Goal: Information Seeking & Learning: Learn about a topic

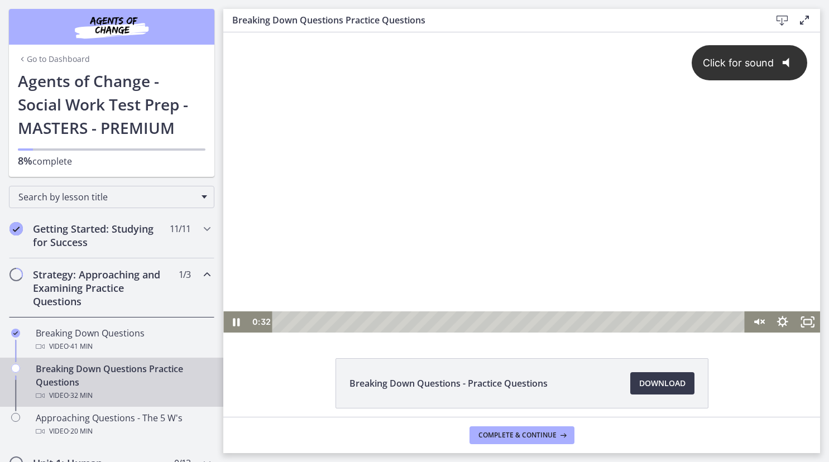
click at [757, 66] on span "Click for sound" at bounding box center [733, 63] width 81 height 12
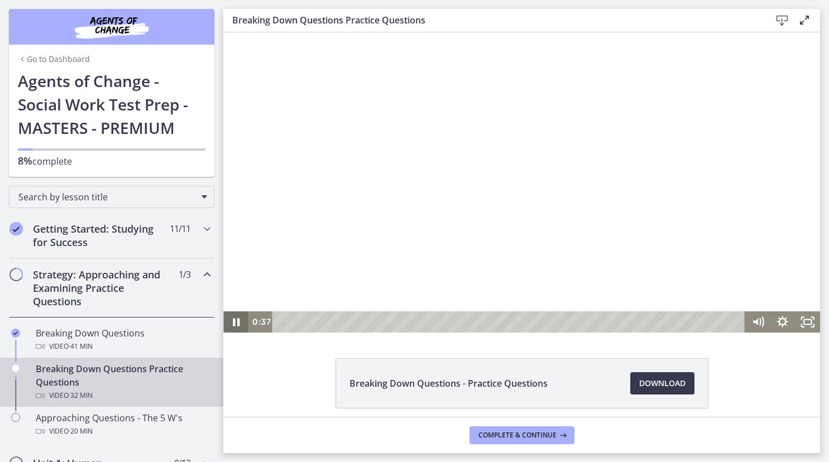
click at [238, 320] on icon "Pause" at bounding box center [236, 322] width 7 height 8
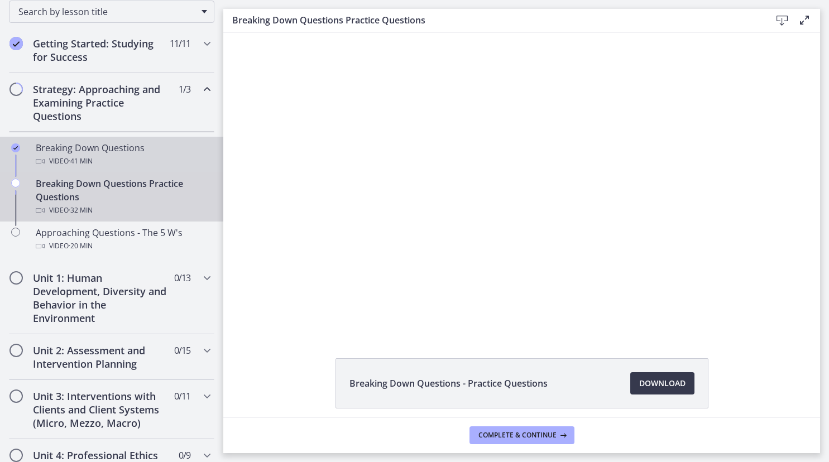
scroll to position [185, 0]
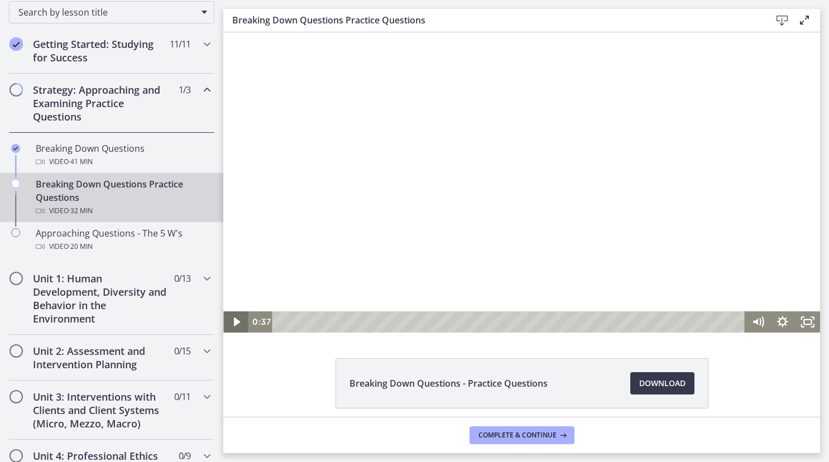
click at [233, 320] on icon "Play Video" at bounding box center [236, 322] width 25 height 21
click at [236, 320] on icon "Pause" at bounding box center [235, 322] width 25 height 21
click at [368, 319] on div "6:00" at bounding box center [510, 322] width 458 height 21
click at [240, 320] on icon "Play Video" at bounding box center [236, 322] width 25 height 21
click at [469, 182] on div at bounding box center [521, 182] width 597 height 300
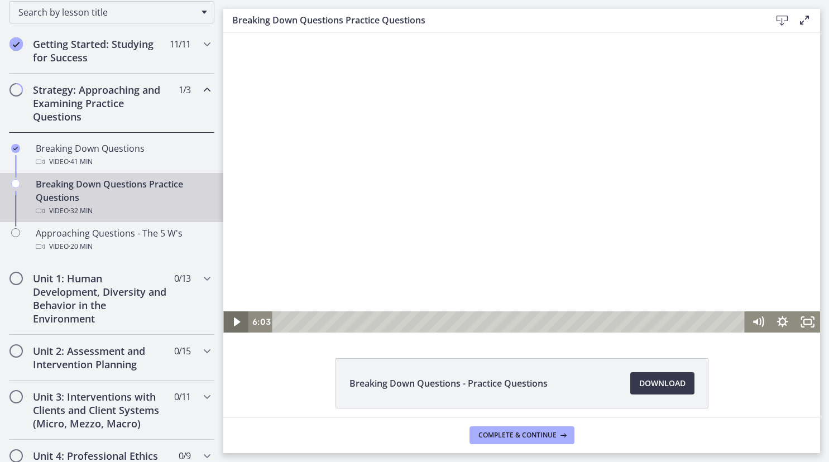
click at [228, 318] on icon "Play Video" at bounding box center [236, 322] width 25 height 21
click at [231, 323] on icon "Pause" at bounding box center [235, 322] width 25 height 21
click at [234, 327] on icon "Play Video" at bounding box center [236, 322] width 25 height 21
click at [232, 321] on icon "Pause" at bounding box center [236, 322] width 30 height 26
click at [232, 321] on icon "Play Video" at bounding box center [237, 322] width 30 height 26
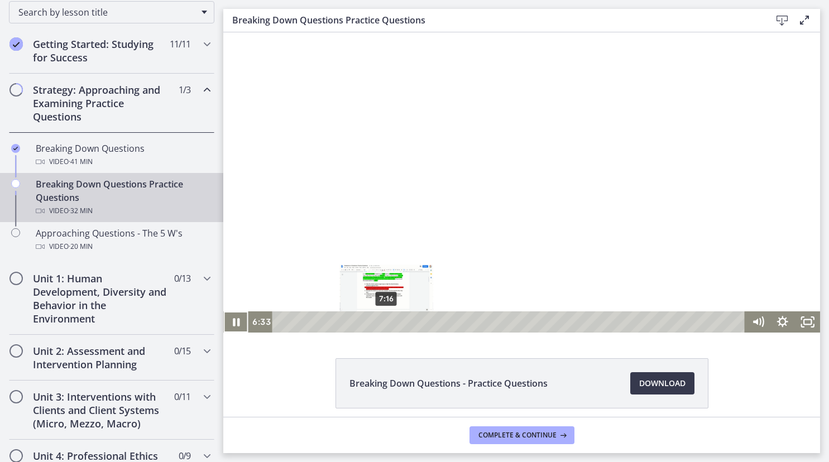
click at [386, 323] on div "7:16" at bounding box center [510, 322] width 458 height 21
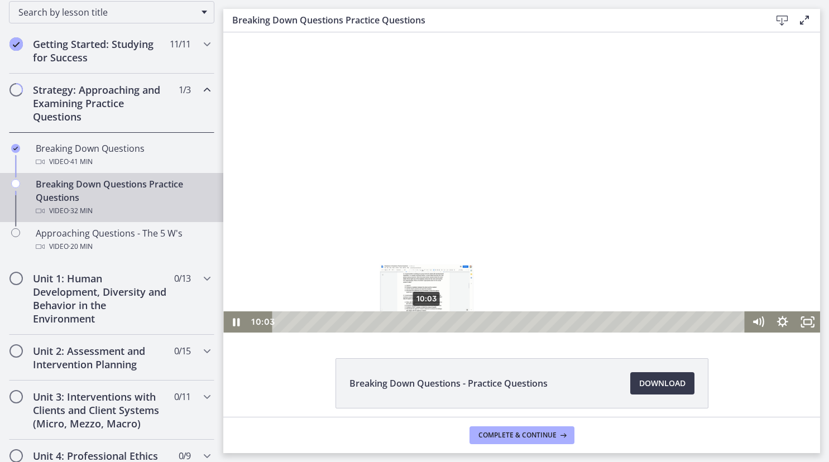
click at [427, 319] on div "10:03" at bounding box center [510, 322] width 458 height 21
click at [527, 190] on div at bounding box center [521, 182] width 597 height 300
click at [240, 322] on icon "Play Video" at bounding box center [237, 322] width 8 height 11
click at [461, 320] on div "12:25" at bounding box center [510, 322] width 458 height 21
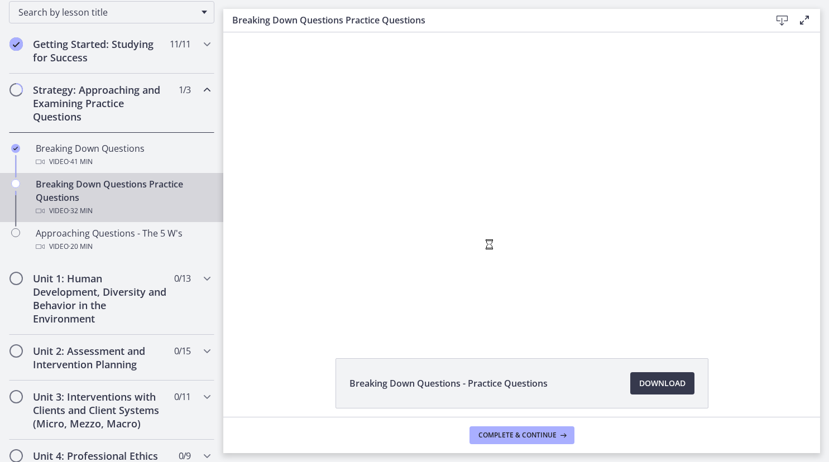
scroll to position [0, 0]
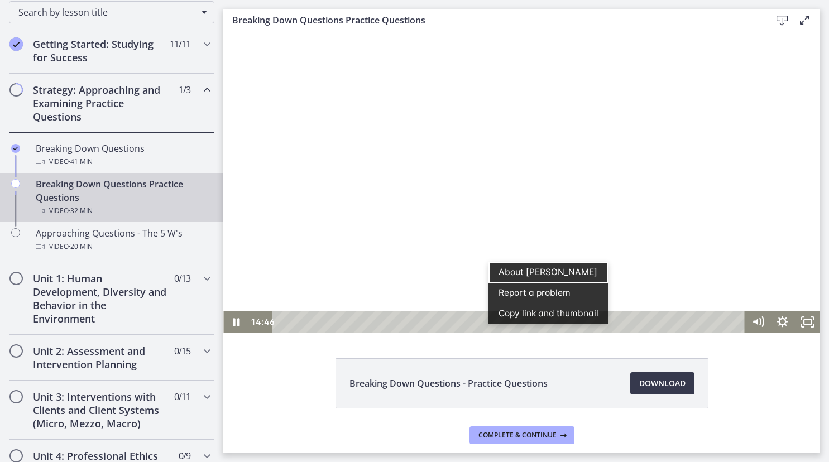
click at [696, 179] on div at bounding box center [521, 182] width 597 height 300
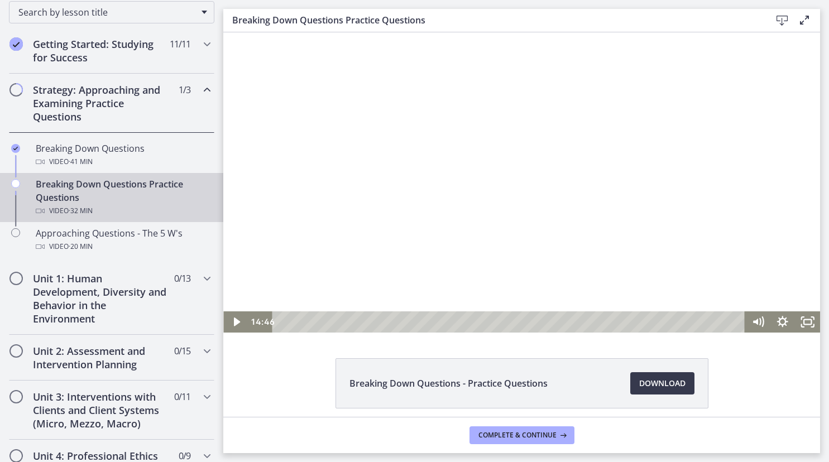
click at [696, 179] on div at bounding box center [521, 182] width 597 height 300
click at [683, 186] on div at bounding box center [521, 182] width 597 height 300
click at [520, 204] on div at bounding box center [521, 182] width 597 height 300
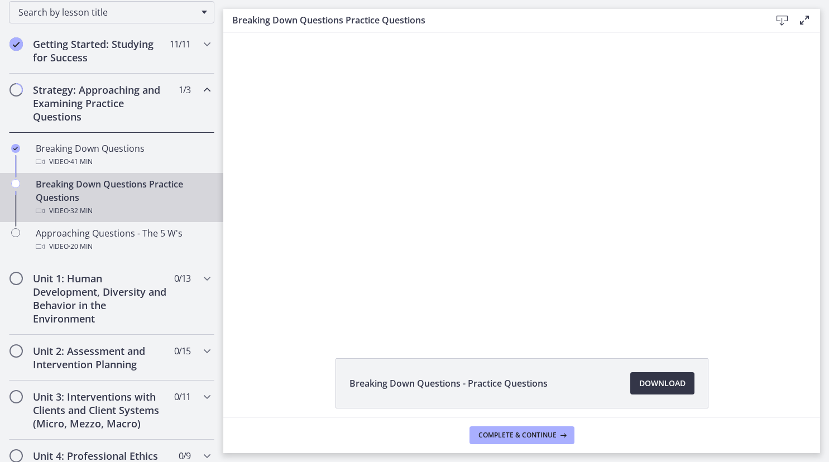
click at [659, 384] on span "Download Opens in a new window" at bounding box center [662, 383] width 46 height 13
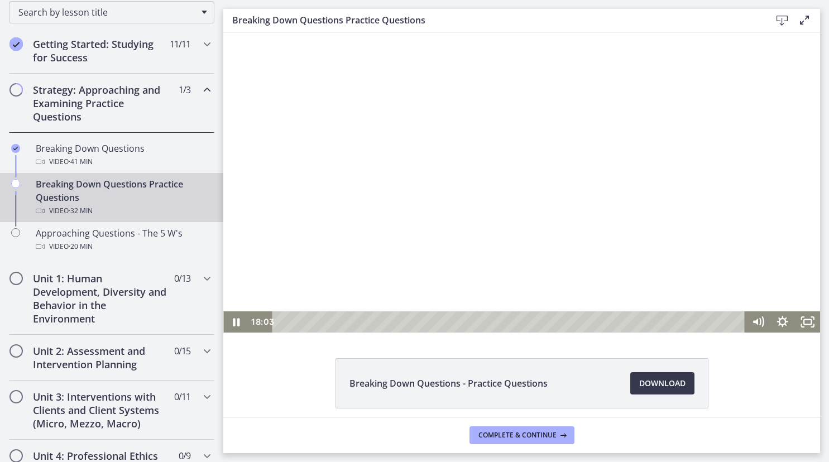
click at [670, 245] on div at bounding box center [521, 182] width 597 height 300
click at [234, 323] on icon "Play Video" at bounding box center [237, 322] width 8 height 11
click at [238, 322] on icon "Pause" at bounding box center [236, 322] width 8 height 9
click at [573, 176] on div at bounding box center [521, 182] width 597 height 300
click at [649, 190] on div at bounding box center [521, 182] width 597 height 300
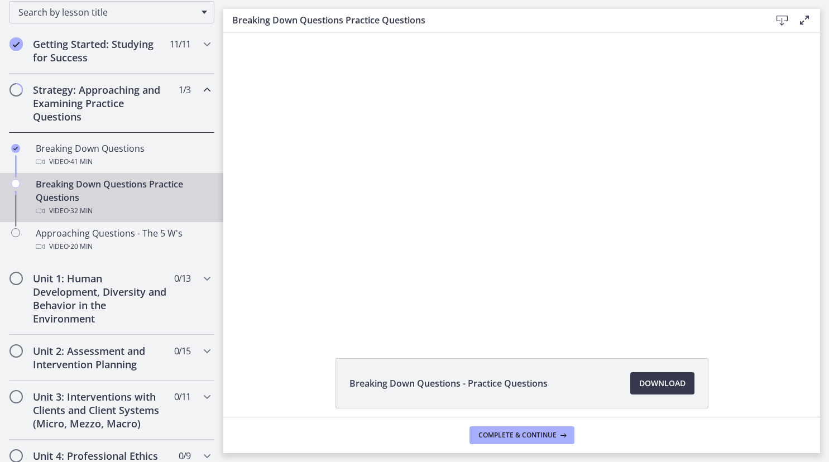
click at [551, 150] on div at bounding box center [521, 182] width 597 height 300
click at [223, 32] on button "Pause: cbe1c36tov91j64ibqa0.mp4" at bounding box center [223, 32] width 1 height 1
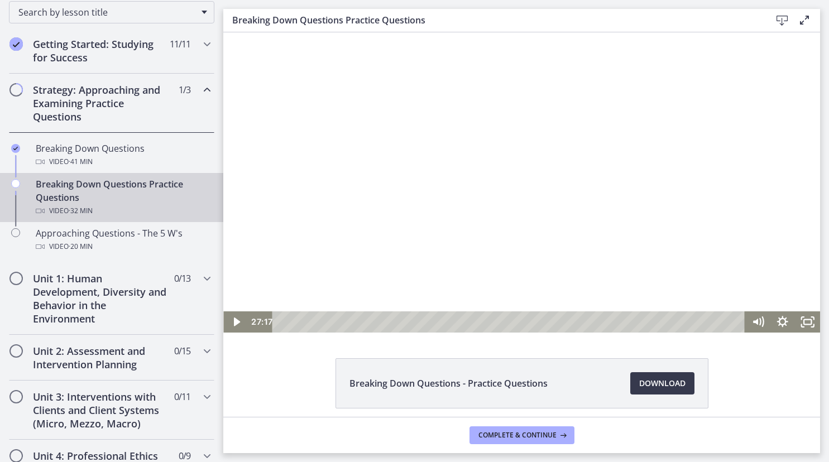
click at [751, 192] on div at bounding box center [521, 182] width 597 height 300
click at [710, 320] on div "29:42" at bounding box center [510, 322] width 458 height 21
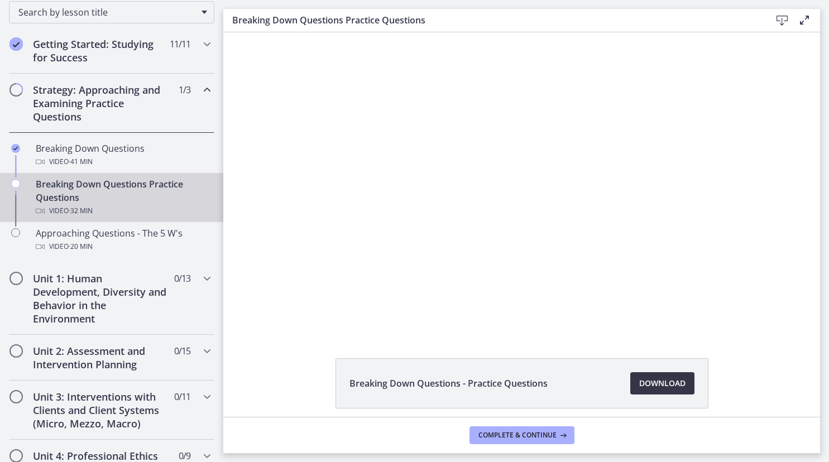
click at [673, 380] on span "Download Opens in a new window" at bounding box center [662, 383] width 46 height 13
click at [553, 435] on span "Complete & continue" at bounding box center [517, 435] width 78 height 9
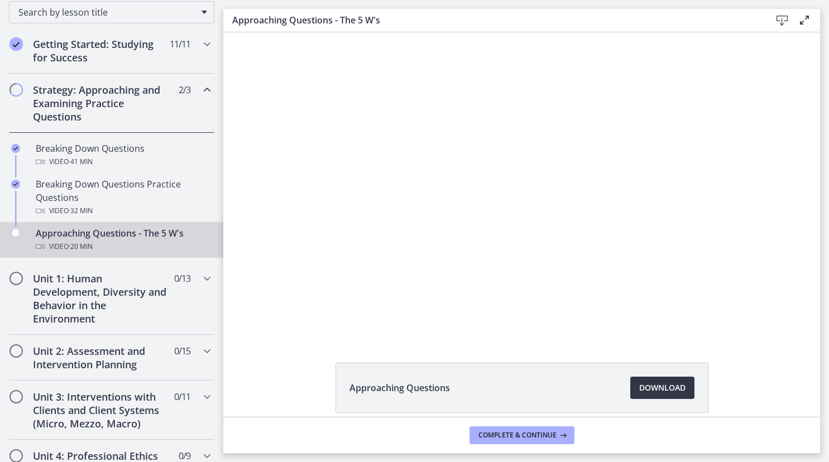
click at [662, 381] on link "Download Opens in a new window" at bounding box center [662, 388] width 64 height 22
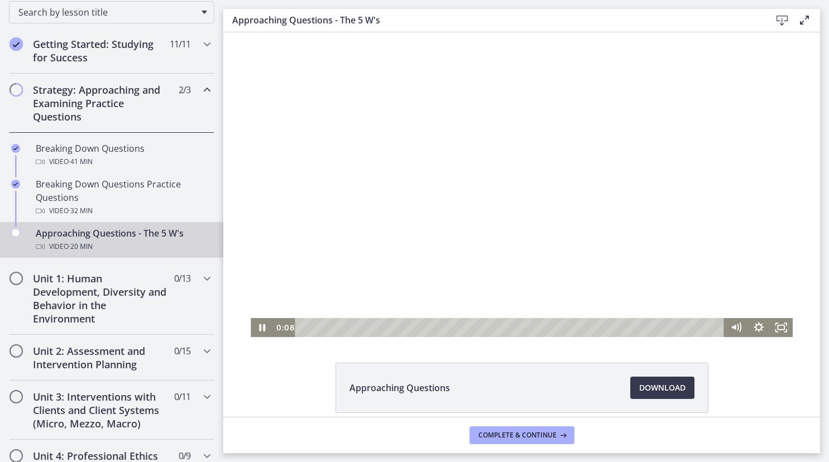
click at [421, 186] on div at bounding box center [522, 184] width 542 height 305
click at [265, 327] on icon "Play Video" at bounding box center [263, 328] width 27 height 23
click at [420, 230] on div at bounding box center [522, 184] width 542 height 305
click at [270, 330] on icon "Play Video" at bounding box center [263, 328] width 27 height 23
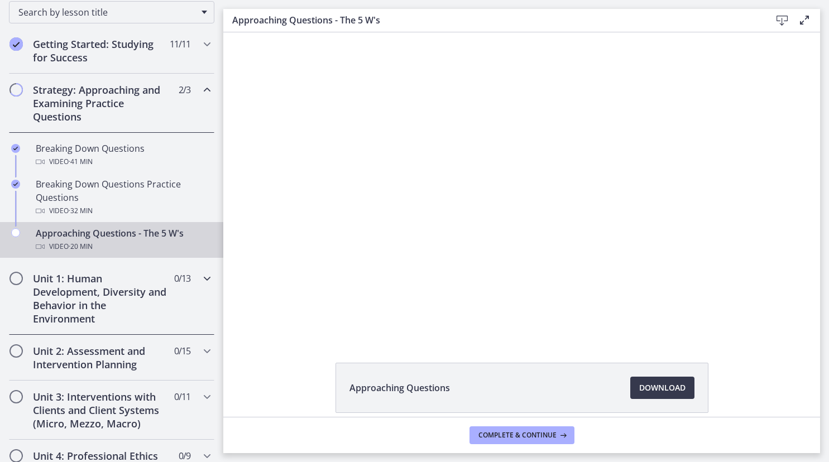
click at [212, 287] on div "Unit 1: Human Development, Diversity and Behavior in the Environment 0 / 13 Com…" at bounding box center [111, 298] width 205 height 73
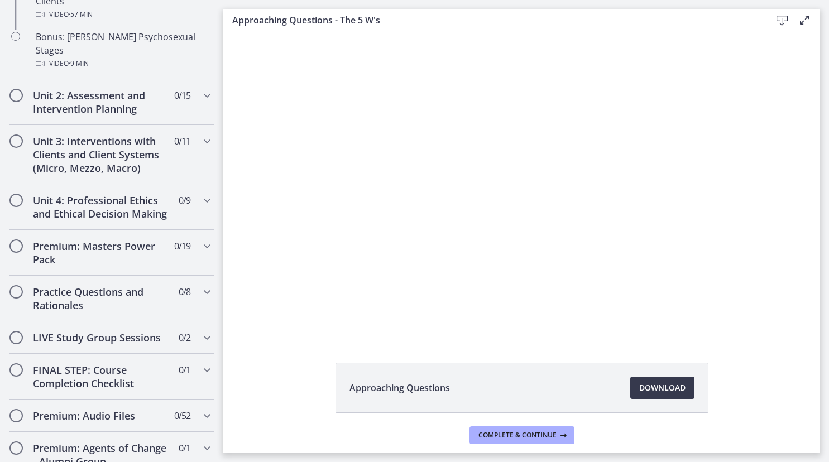
scroll to position [879, 0]
click at [195, 321] on div "LIVE Study Group Sessions 0 / 2 Completed" at bounding box center [111, 337] width 205 height 32
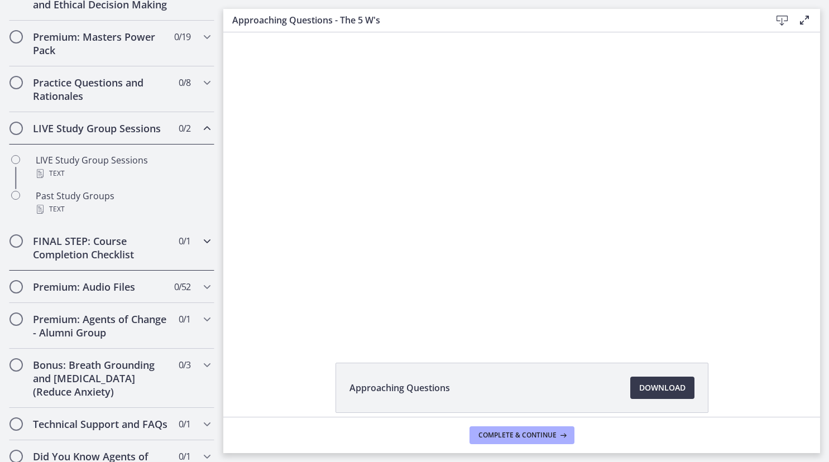
scroll to position [521, 0]
click at [151, 287] on h2 "Premium: Audio Files" at bounding box center [101, 286] width 136 height 13
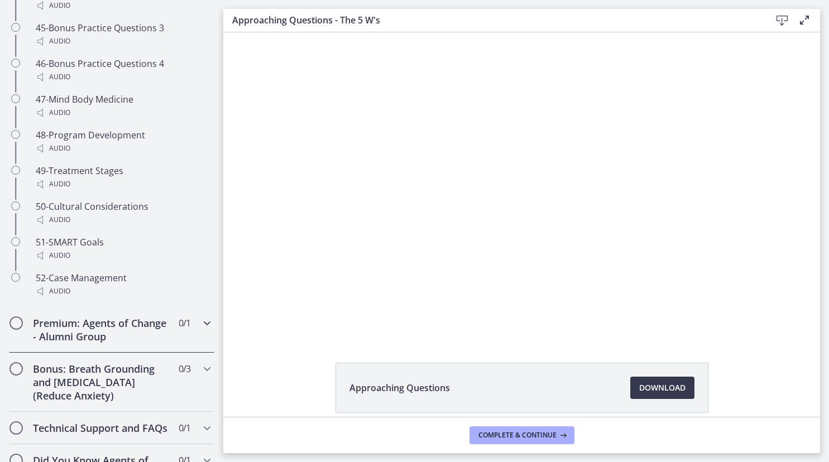
scroll to position [2356, 0]
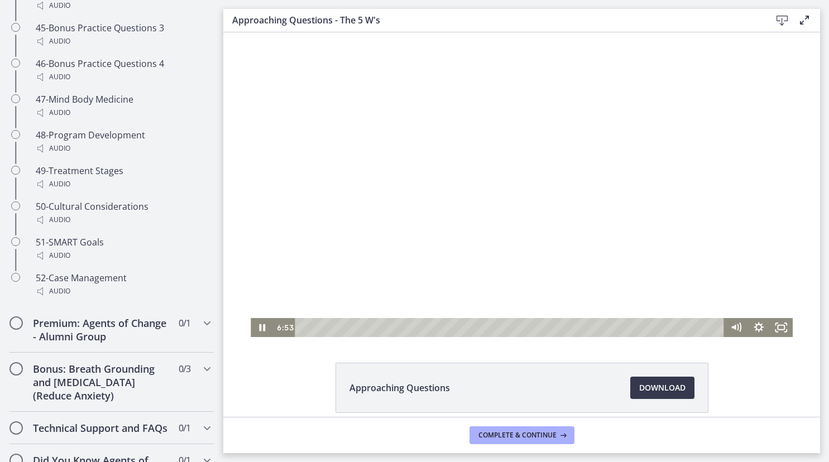
click at [333, 209] on div at bounding box center [522, 184] width 542 height 305
drag, startPoint x: 333, startPoint y: 209, endPoint x: 416, endPoint y: 174, distance: 90.5
click at [416, 174] on div at bounding box center [522, 184] width 542 height 305
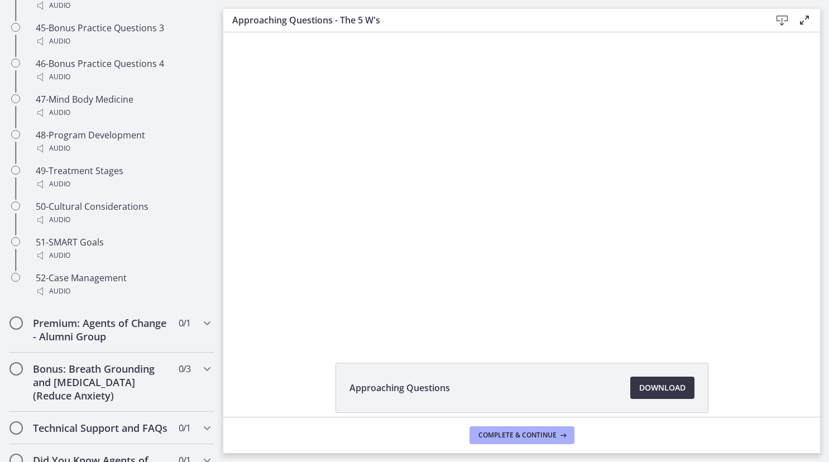
click at [663, 386] on span "Download Opens in a new window" at bounding box center [662, 387] width 46 height 13
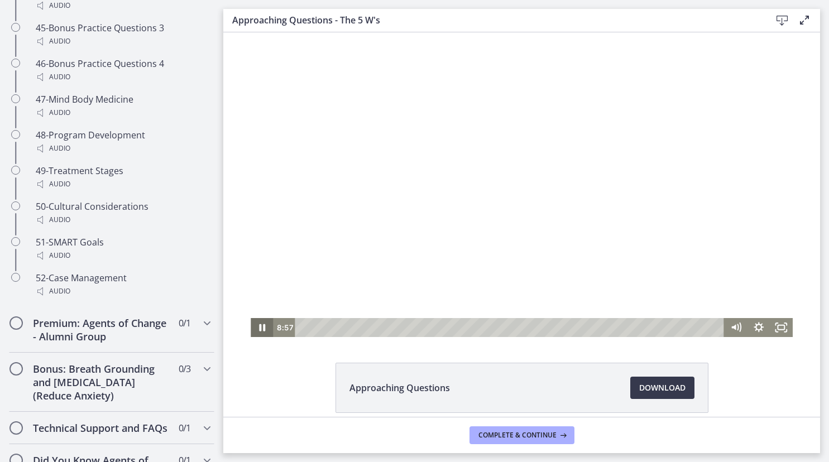
click at [263, 327] on icon "Pause" at bounding box center [262, 327] width 22 height 19
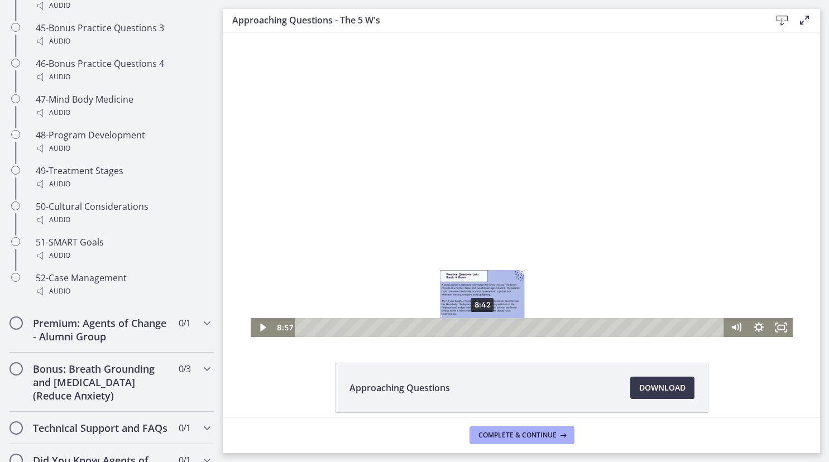
click at [483, 325] on div "8:42" at bounding box center [512, 327] width 416 height 19
